Goal: Task Accomplishment & Management: Manage account settings

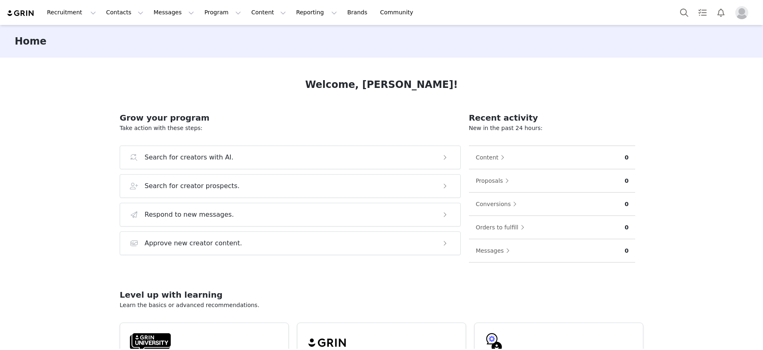
click at [741, 15] on img "Profile" at bounding box center [741, 12] width 13 height 13
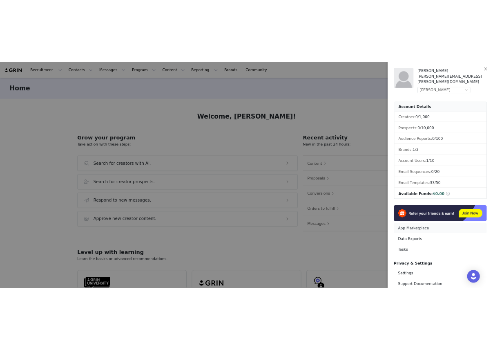
scroll to position [65, 0]
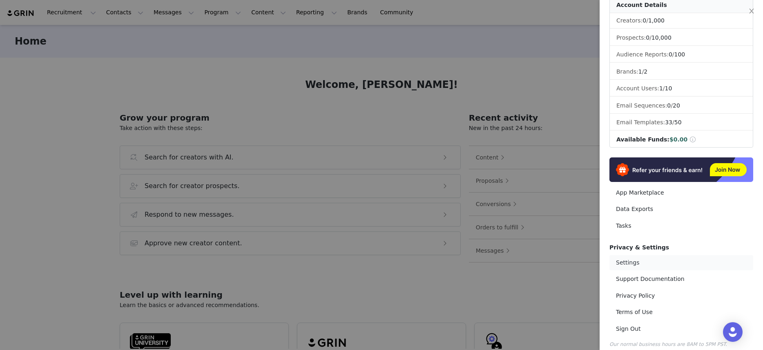
click at [647, 255] on link "Settings" at bounding box center [681, 262] width 144 height 15
select select "America/New_York"
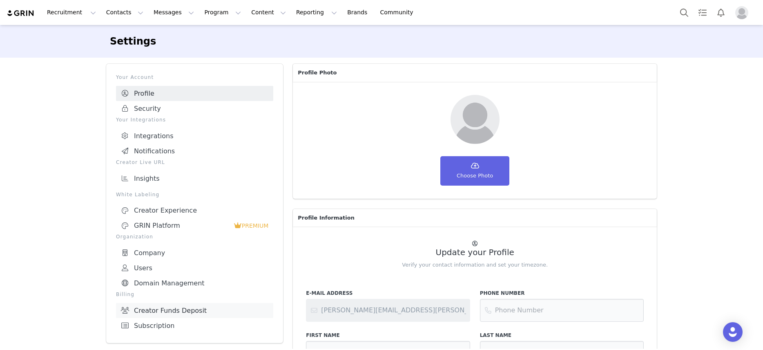
click at [178, 309] on link "Creator Funds Deposit" at bounding box center [194, 310] width 157 height 15
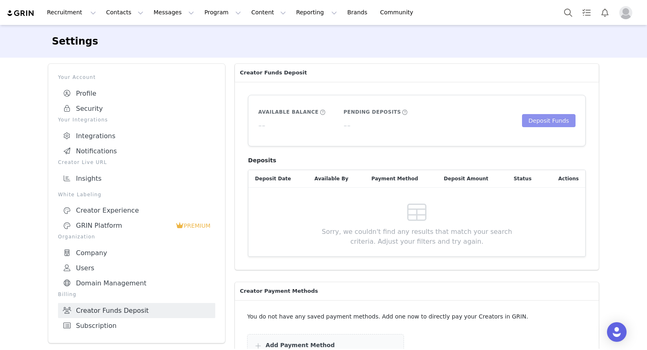
click at [531, 125] on button "Deposit Funds" at bounding box center [549, 120] width 54 height 13
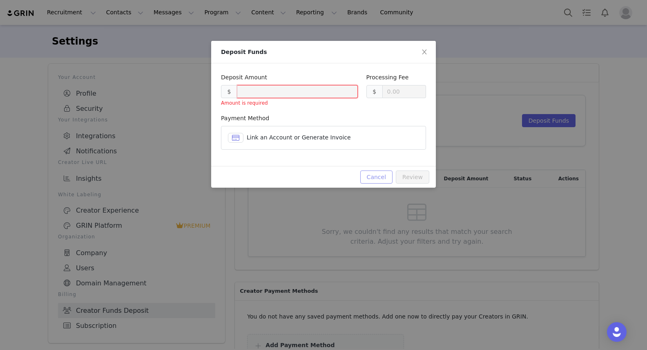
drag, startPoint x: 379, startPoint y: 177, endPoint x: 368, endPoint y: 142, distance: 37.3
click at [368, 142] on div "Deposit Funds Deposit Amount $ Amount is required Processing Fee $ 0.00 Payment…" at bounding box center [323, 114] width 225 height 147
click at [368, 141] on div "Link an Account or Generate Invoice" at bounding box center [331, 137] width 169 height 9
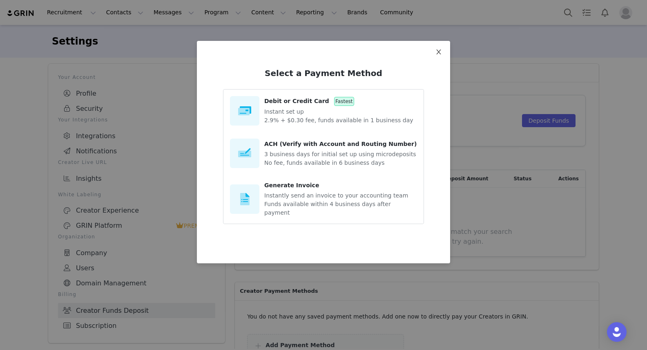
click at [439, 49] on icon "icon: close" at bounding box center [438, 52] width 7 height 7
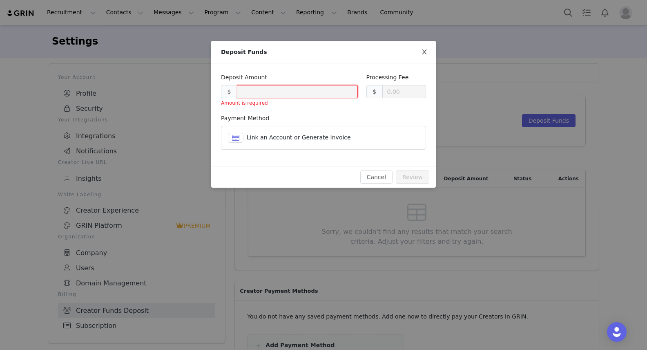
click at [423, 51] on icon "icon: close" at bounding box center [424, 51] width 4 height 5
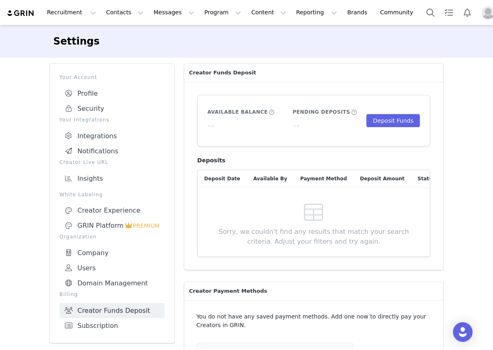
drag, startPoint x: 324, startPoint y: 77, endPoint x: 318, endPoint y: 78, distance: 6.2
click at [323, 78] on p "Creator Funds Deposit" at bounding box center [313, 73] width 259 height 18
click at [479, 14] on button "Profile" at bounding box center [490, 12] width 26 height 13
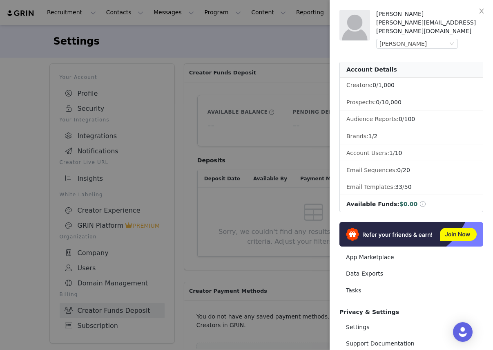
drag, startPoint x: 259, startPoint y: 75, endPoint x: 40, endPoint y: 43, distance: 221.2
click at [259, 75] on div at bounding box center [246, 175] width 493 height 350
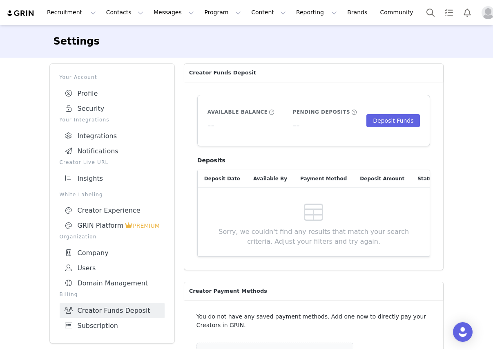
click at [22, 13] on img at bounding box center [21, 13] width 29 height 8
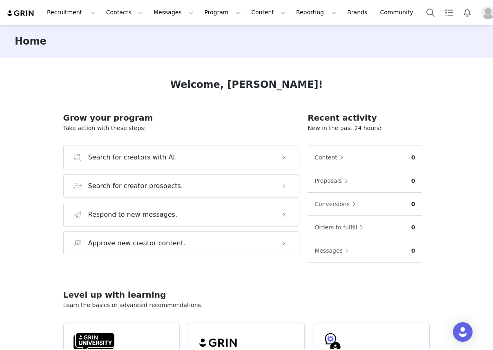
click at [479, 14] on button "Profile" at bounding box center [490, 12] width 26 height 13
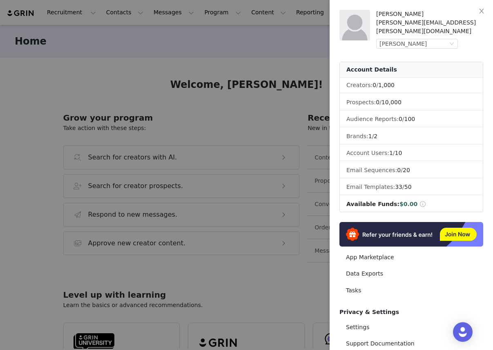
scroll to position [65, 0]
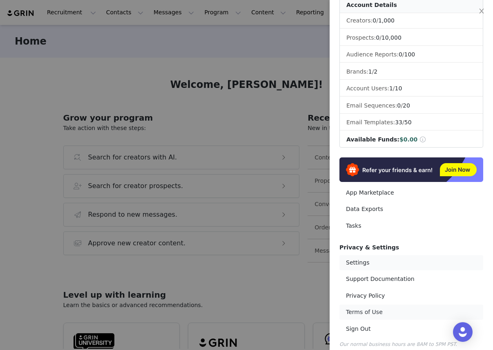
click at [357, 255] on link "Settings" at bounding box center [411, 262] width 144 height 15
select select "America/New_York"
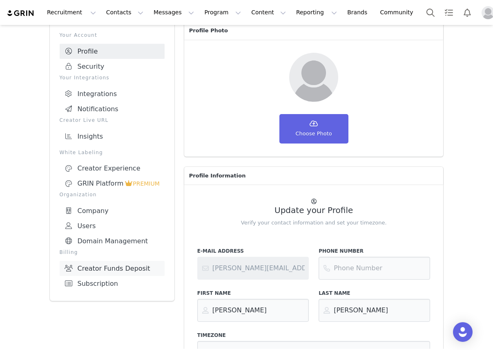
scroll to position [50, 0]
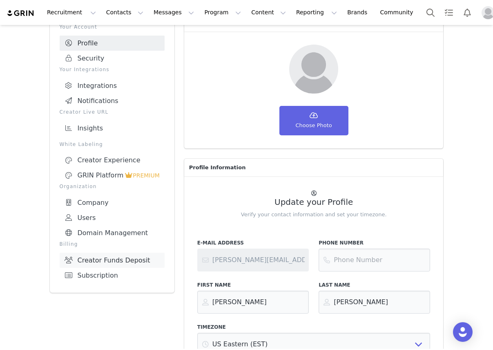
click at [98, 257] on link "Creator Funds Deposit" at bounding box center [112, 259] width 105 height 15
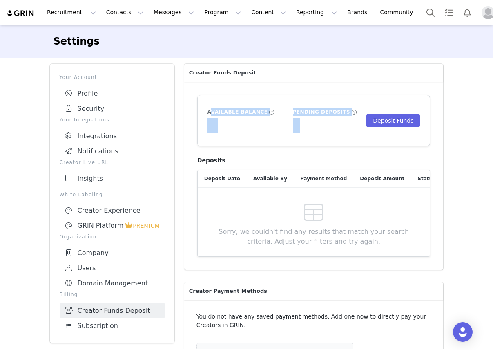
drag, startPoint x: 226, startPoint y: 108, endPoint x: 330, endPoint y: 142, distance: 109.9
click at [330, 142] on article "Available Balance -- Pending Deposits -- Deposit Funds" at bounding box center [313, 121] width 233 height 52
drag, startPoint x: 330, startPoint y: 142, endPoint x: 350, endPoint y: 145, distance: 20.2
click at [335, 143] on article "Available Balance -- Pending Deposits -- Deposit Funds" at bounding box center [313, 121] width 233 height 52
click at [394, 124] on button "Deposit Funds" at bounding box center [393, 120] width 54 height 13
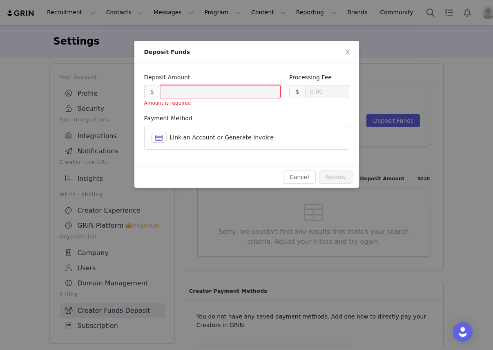
click at [199, 137] on span "Link an Account or Generate Invoice" at bounding box center [222, 137] width 104 height 7
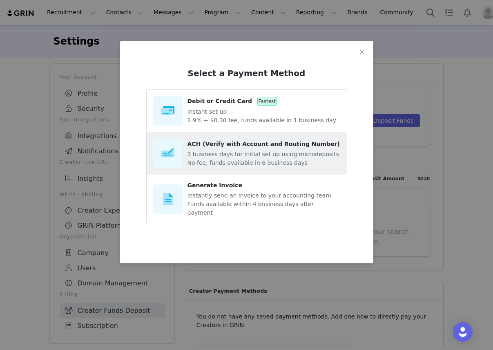
click at [219, 152] on p "3 business days for initial set up using microdeposits" at bounding box center [263, 154] width 152 height 9
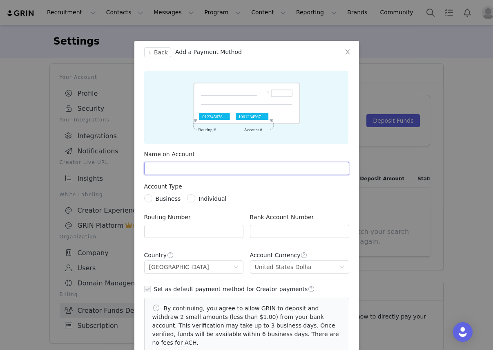
click at [194, 172] on input "text" at bounding box center [246, 168] width 205 height 13
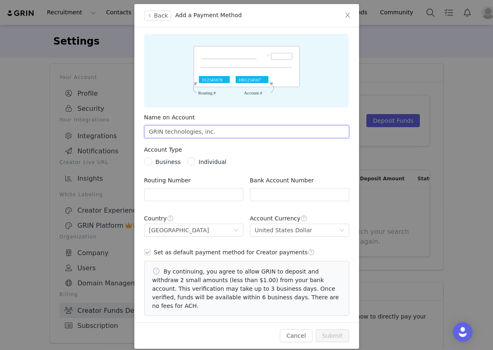
type input "GRIN technologies, inc."
click at [139, 164] on div "Name on Account GRIN technologies, inc. Account Type Business Individual Routin…" at bounding box center [246, 174] width 225 height 294
drag, startPoint x: 149, startPoint y: 161, endPoint x: 164, endPoint y: 176, distance: 21.4
click at [149, 161] on input "Business" at bounding box center [147, 160] width 6 height 6
radio input "true"
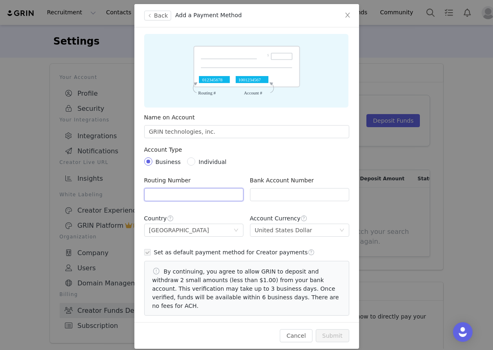
click at [198, 190] on input "text" at bounding box center [193, 194] width 99 height 13
click at [168, 198] on input "text" at bounding box center [193, 194] width 99 height 13
type input "121140399"
type input "3304384710"
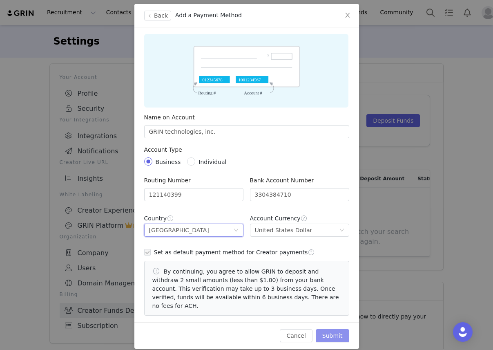
click at [337, 329] on button "Submit" at bounding box center [332, 335] width 33 height 13
click at [272, 16] on link "Close" at bounding box center [273, 15] width 16 height 7
click at [348, 14] on icon "icon: close" at bounding box center [347, 15] width 7 height 7
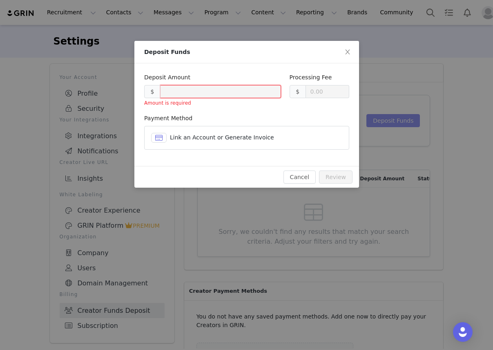
scroll to position [0, 0]
click at [348, 51] on icon "icon: close" at bounding box center [347, 52] width 7 height 7
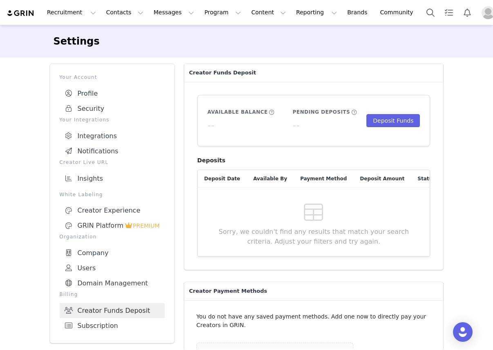
click at [482, 9] on img "Profile" at bounding box center [488, 12] width 13 height 13
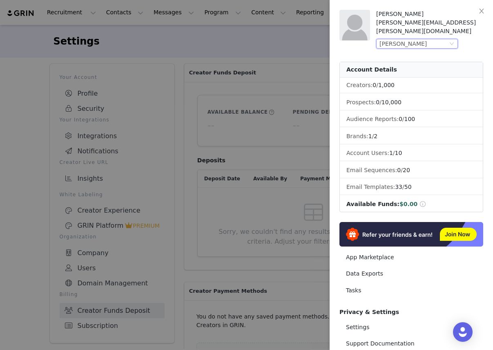
click at [428, 39] on div "[PERSON_NAME]" at bounding box center [413, 43] width 68 height 9
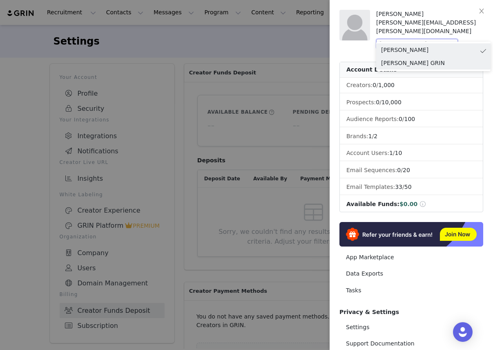
drag, startPoint x: 419, startPoint y: 60, endPoint x: 431, endPoint y: 71, distance: 16.8
click at [419, 60] on li "[PERSON_NAME] GRIN" at bounding box center [433, 62] width 114 height 13
